Goal: Information Seeking & Learning: Learn about a topic

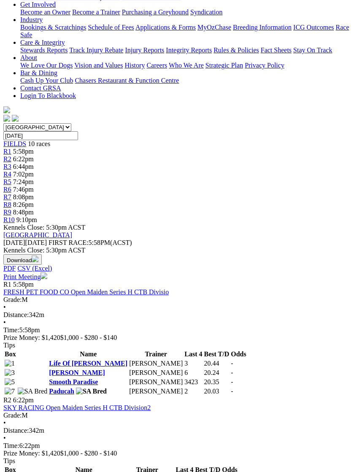
scroll to position [167, 0]
click at [98, 471] on link "Elbows Alleyway" at bounding box center [73, 479] width 49 height 7
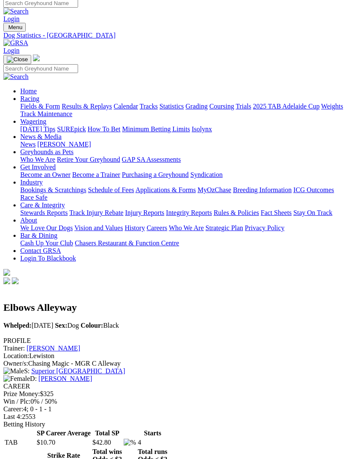
scroll to position [4, 0]
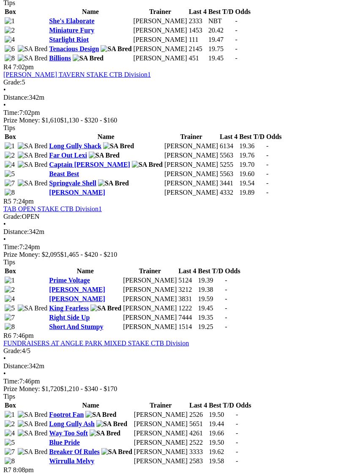
scroll to position [746, 0]
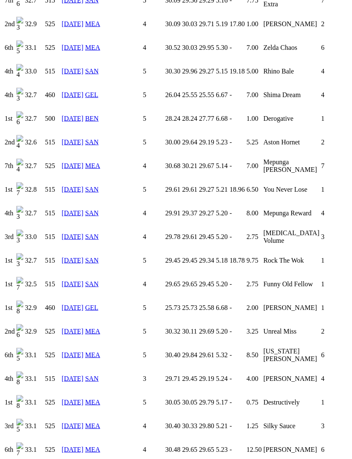
scroll to position [999, 0]
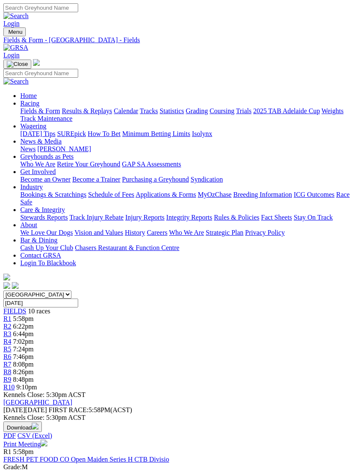
scroll to position [747, 0]
